Goal: Find contact information: Find contact information

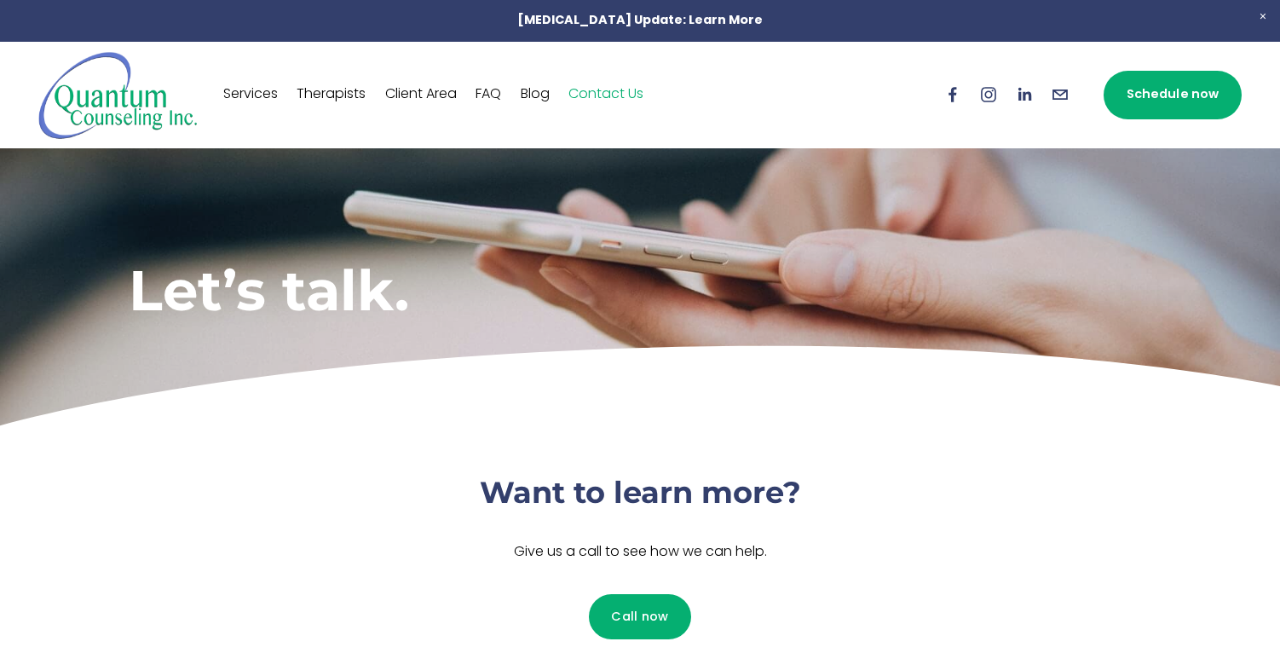
click at [342, 95] on link "Therapists" at bounding box center [331, 94] width 69 height 27
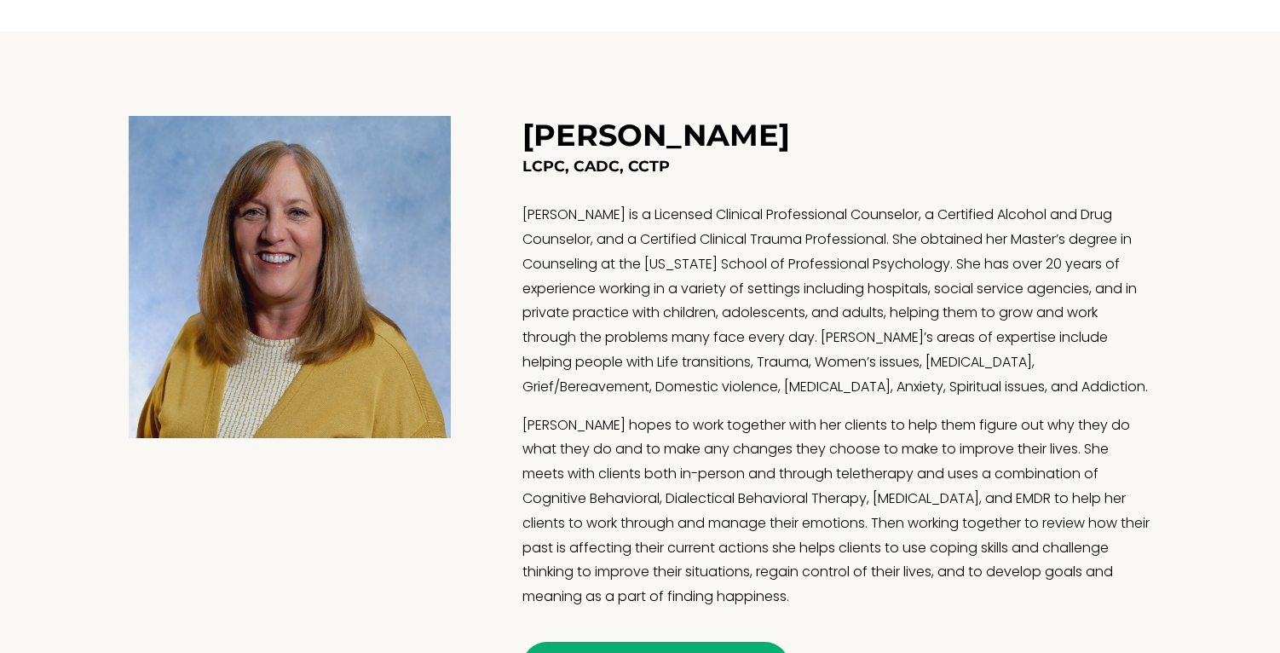
scroll to position [1364, 0]
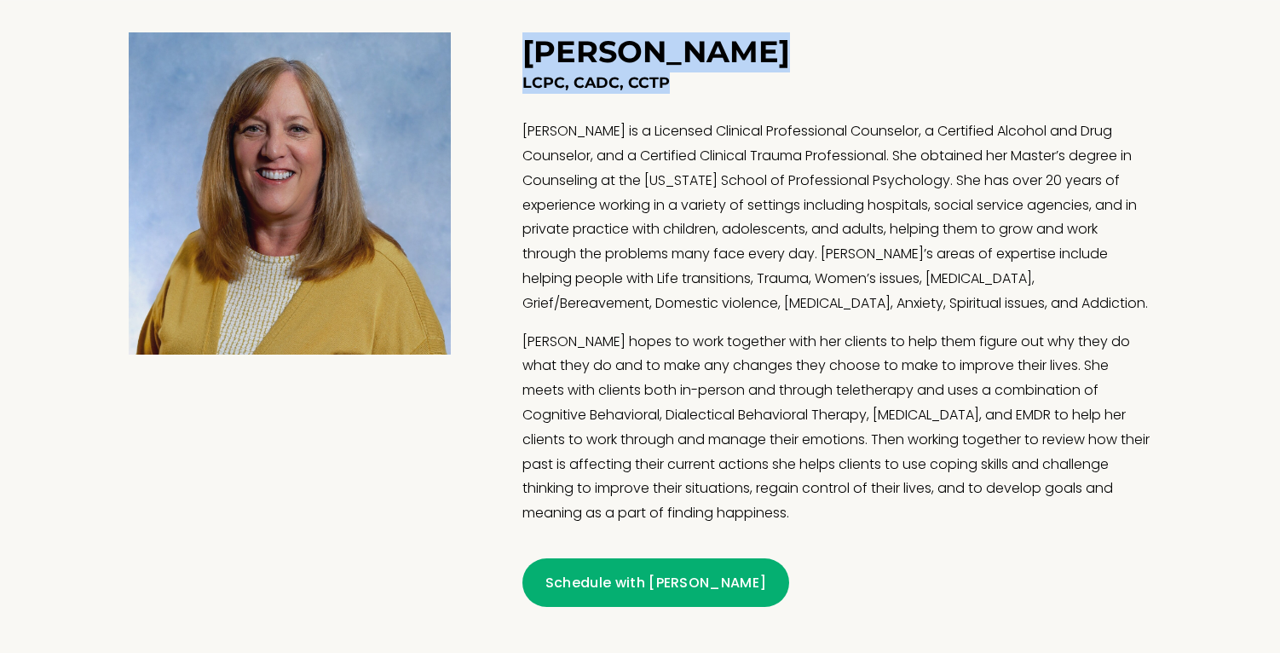
drag, startPoint x: 525, startPoint y: 55, endPoint x: 675, endPoint y: 89, distance: 153.8
click at [675, 89] on div "Theresa Burback LCPC, CADC, CCTP Theresa is a Licensed Clinical Professional Co…" at bounding box center [836, 319] width 629 height 574
copy div "Theresa Burback LCPC, CADC, CCTP"
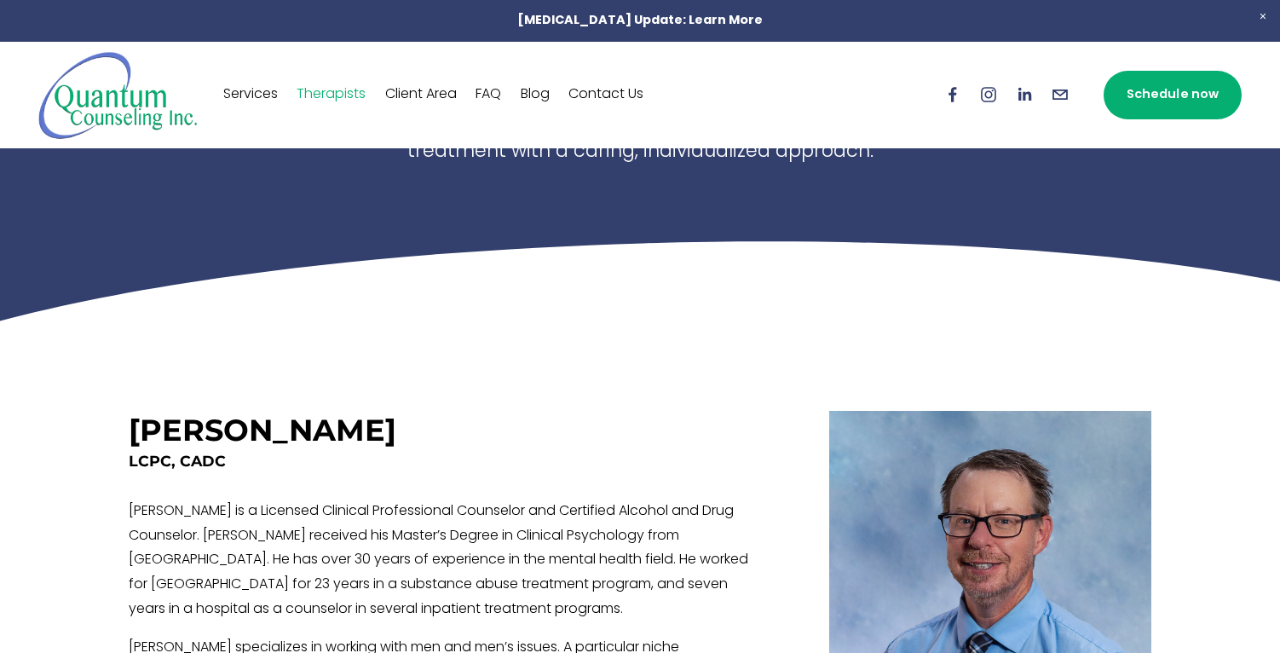
scroll to position [0, 0]
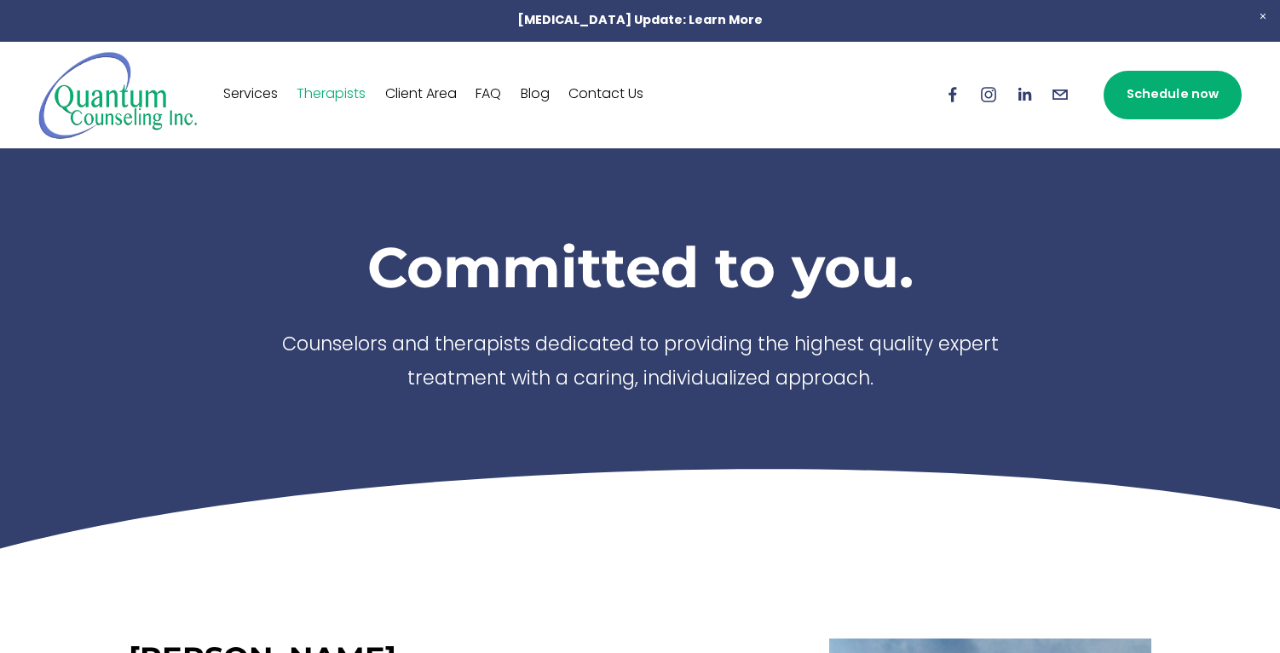
click at [609, 98] on link "Contact Us" at bounding box center [605, 94] width 75 height 27
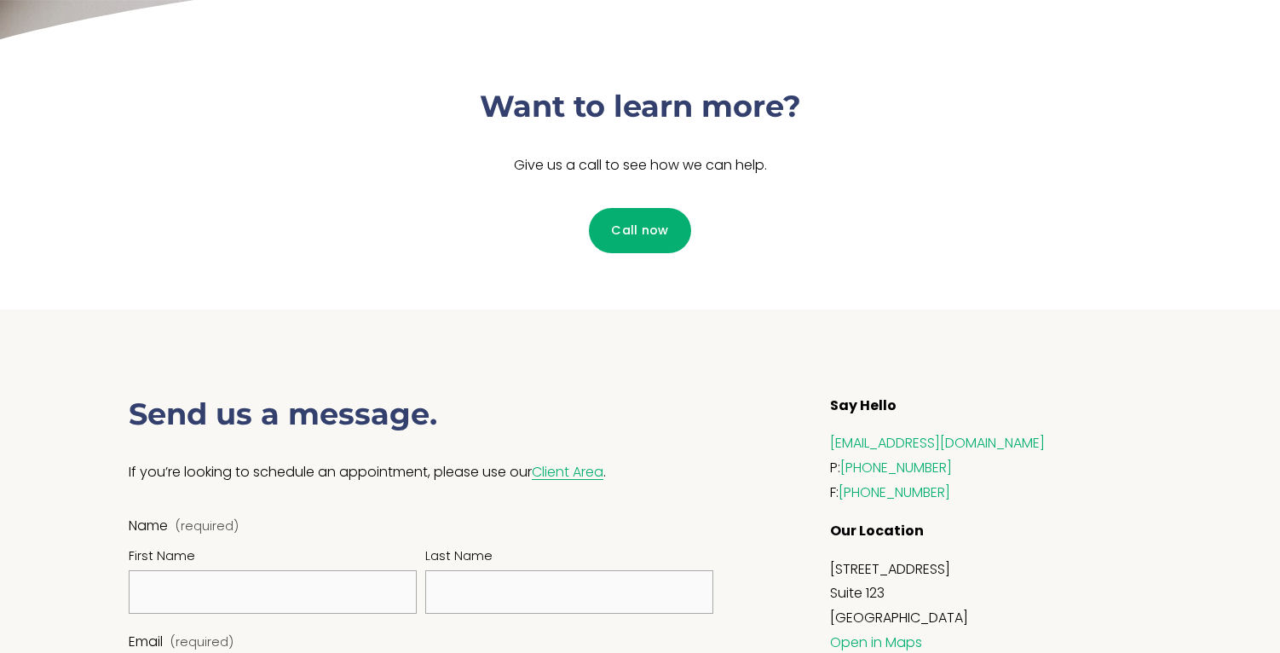
scroll to position [597, 0]
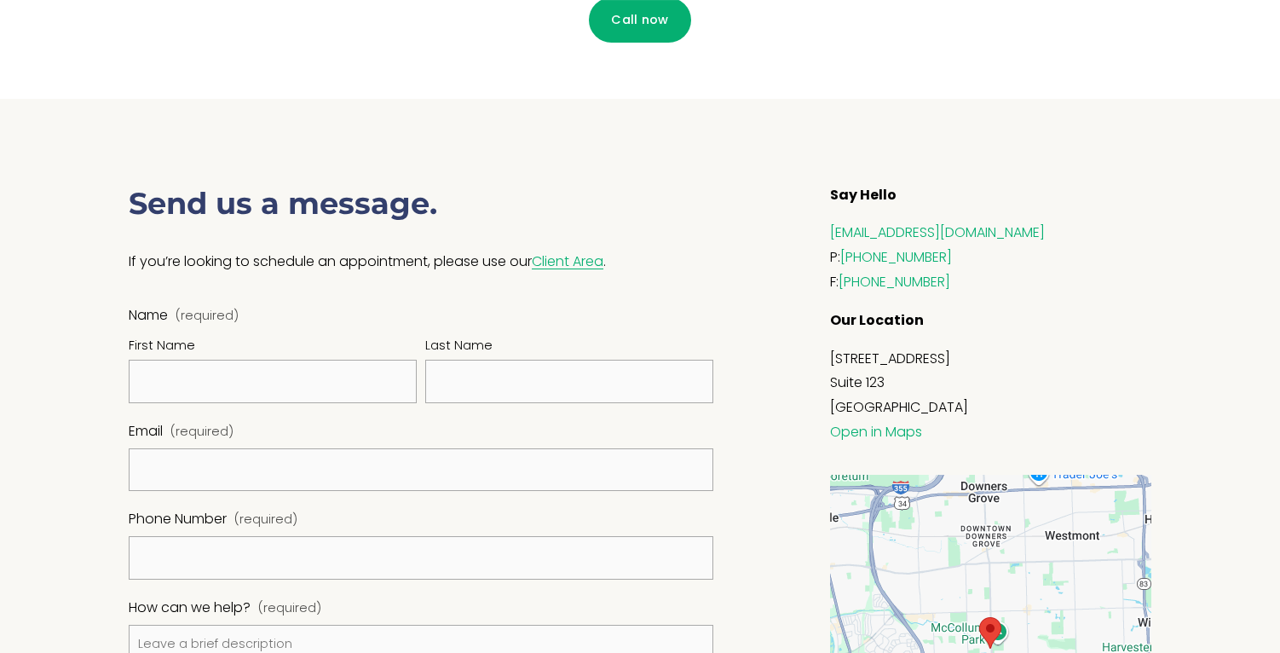
drag, startPoint x: 833, startPoint y: 357, endPoint x: 995, endPoint y: 413, distance: 172.2
click at [995, 413] on p "[STREET_ADDRESS] Open in Maps" at bounding box center [990, 397] width 321 height 98
copy p "[STREET_ADDRESS]"
drag, startPoint x: 968, startPoint y: 253, endPoint x: 845, endPoint y: 261, distance: 123.0
click at [845, 261] on p "[EMAIL_ADDRESS][DOMAIN_NAME] P: [PHONE_NUMBER] F: [PHONE_NUMBER]" at bounding box center [990, 258] width 321 height 73
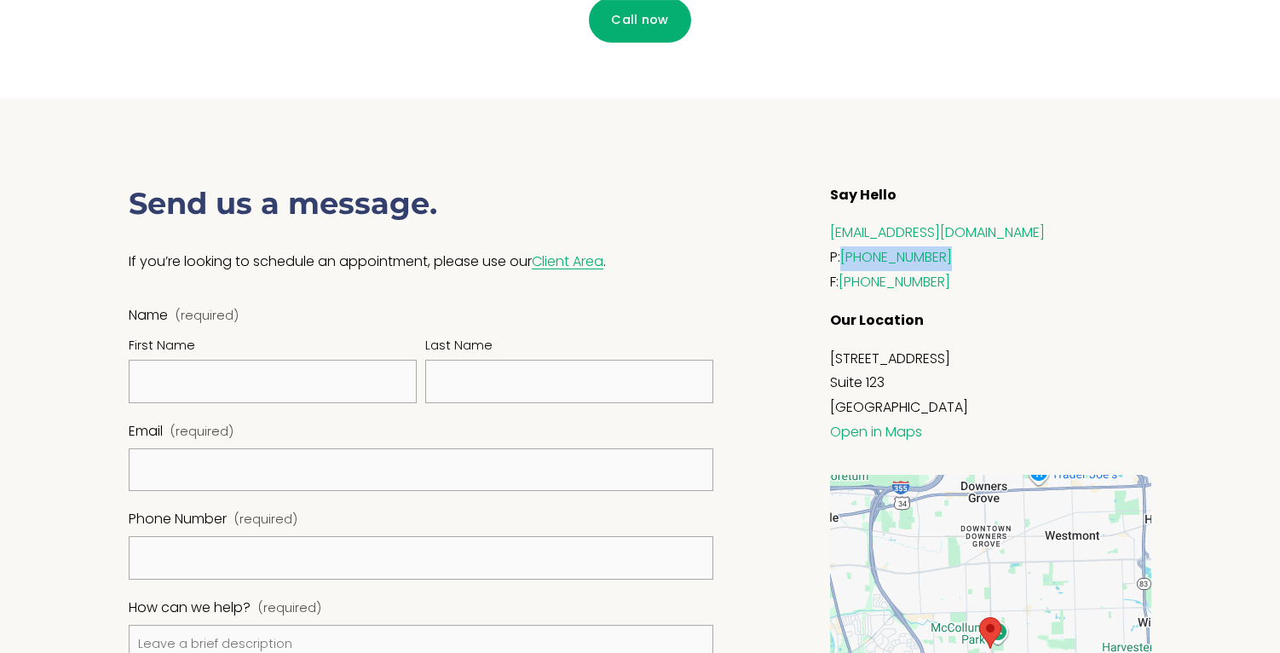
copy link "[PHONE_NUMBER]"
